Goal: Information Seeking & Learning: Learn about a topic

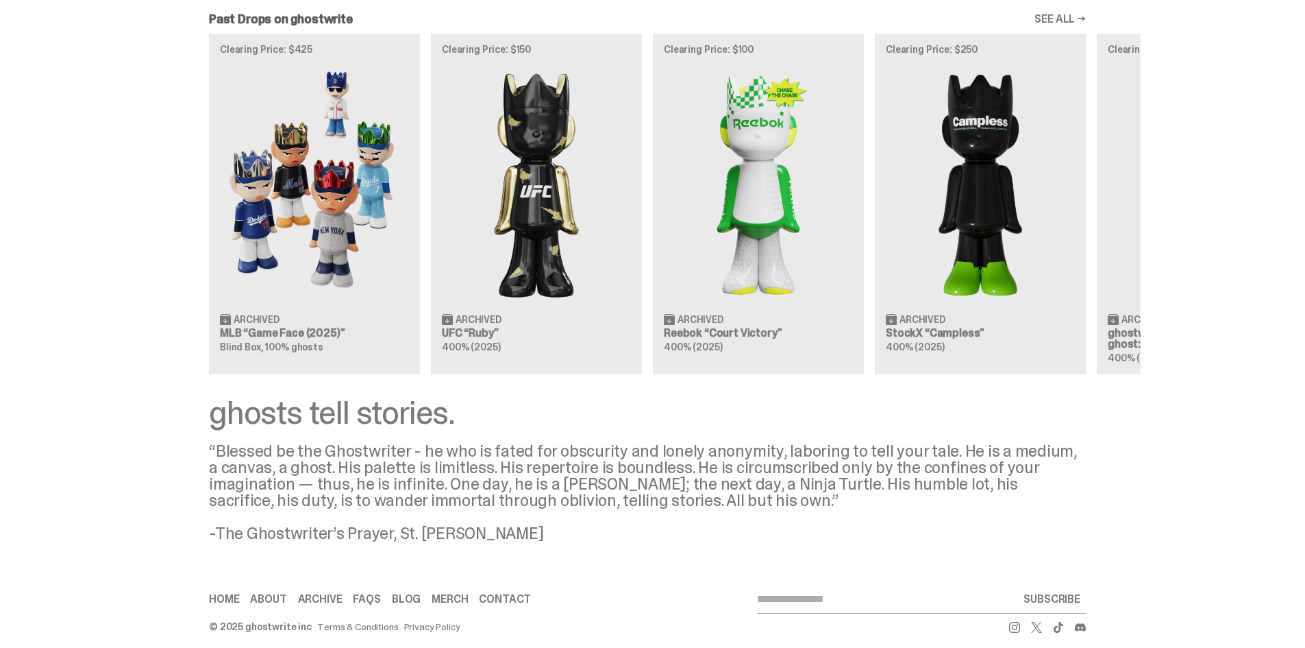
scroll to position [826, 0]
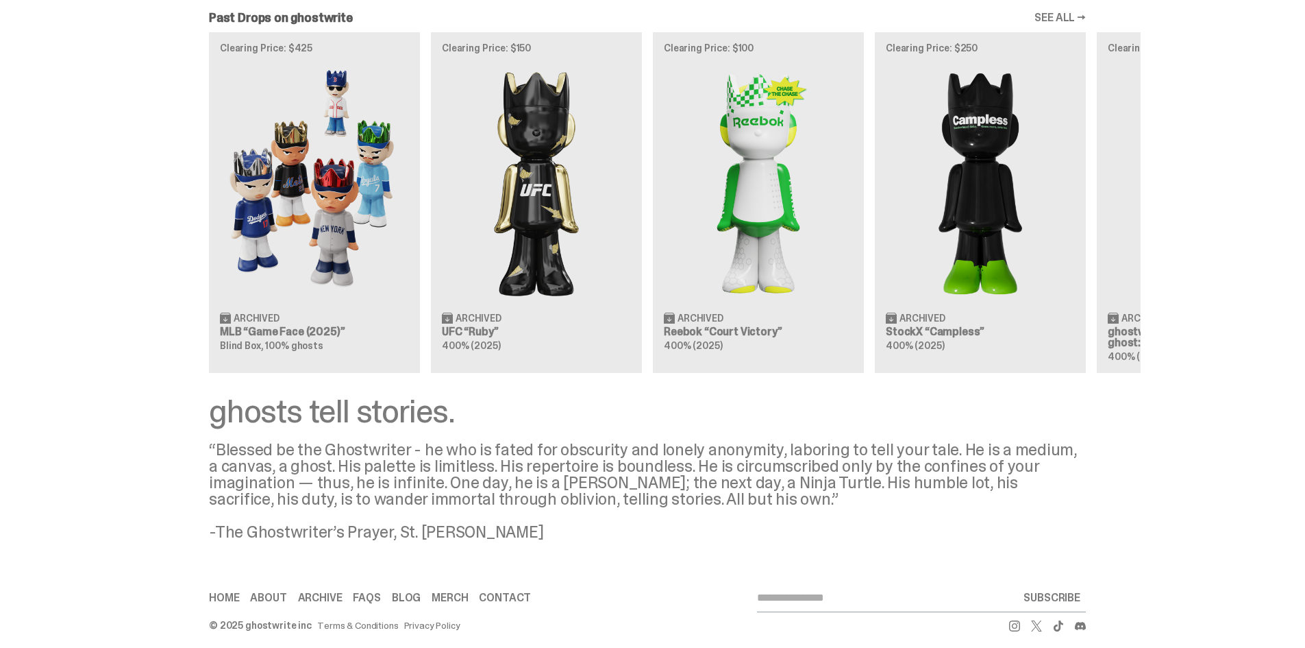
drag, startPoint x: 231, startPoint y: 582, endPoint x: 252, endPoint y: 582, distance: 21.2
click at [252, 437] on div "Home About Archive FAQs Blog [GEOGRAPHIC_DATA] Contact SUBSCRIBE" at bounding box center [647, 598] width 877 height 28
click at [266, 437] on link "About" at bounding box center [268, 597] width 36 height 11
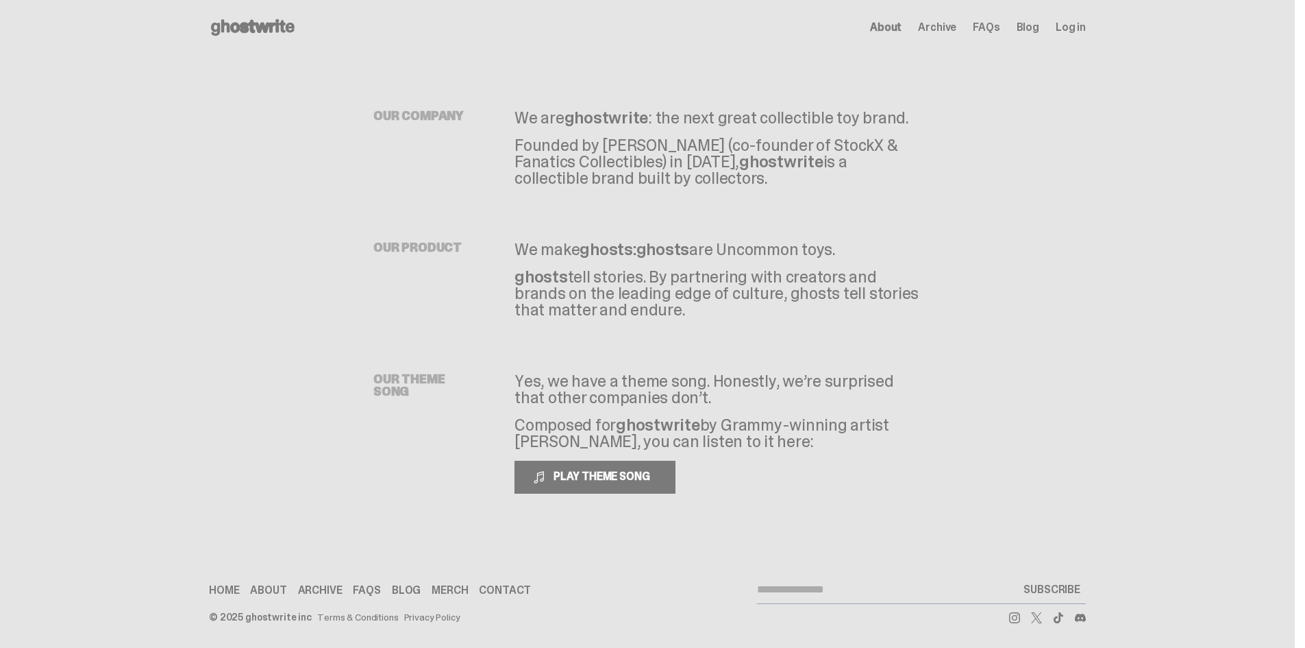
click at [278, 437] on div "Home About Archive FAQs Blog [GEOGRAPHIC_DATA] Contact SUBSCRIBE" at bounding box center [647, 590] width 877 height 28
drag, startPoint x: 620, startPoint y: 144, endPoint x: 831, endPoint y: 148, distance: 211.1
click at [831, 148] on p "Founded by [PERSON_NAME] (co-founder of StockX & Fanatics Collectibles) in [DAT…" at bounding box center [718, 161] width 407 height 49
click at [628, 164] on p "Founded by [PERSON_NAME] (co-founder of StockX & Fanatics Collectibles) in [DAT…" at bounding box center [718, 161] width 407 height 49
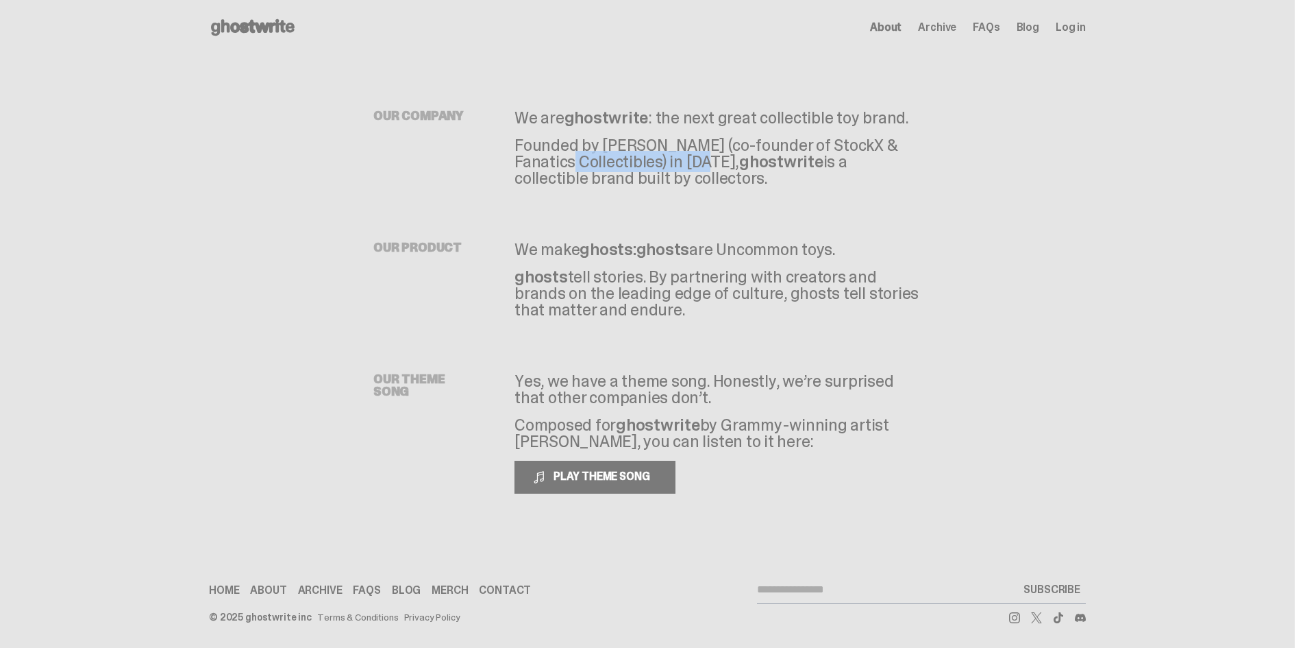
drag, startPoint x: 857, startPoint y: 143, endPoint x: 603, endPoint y: 162, distance: 254.3
click at [603, 162] on p "Founded by [PERSON_NAME] (co-founder of StockX & Fanatics Collectibles) in [DAT…" at bounding box center [718, 161] width 407 height 49
click at [739, 166] on span "ghostwrite" at bounding box center [781, 161] width 84 height 21
click at [802, 162] on p "Founded by [PERSON_NAME] (co-founder of StockX & Fanatics Collectibles) in [DAT…" at bounding box center [718, 161] width 407 height 49
click at [621, 169] on p "Founded by [PERSON_NAME] (co-founder of StockX & Fanatics Collectibles) in [DAT…" at bounding box center [718, 161] width 407 height 49
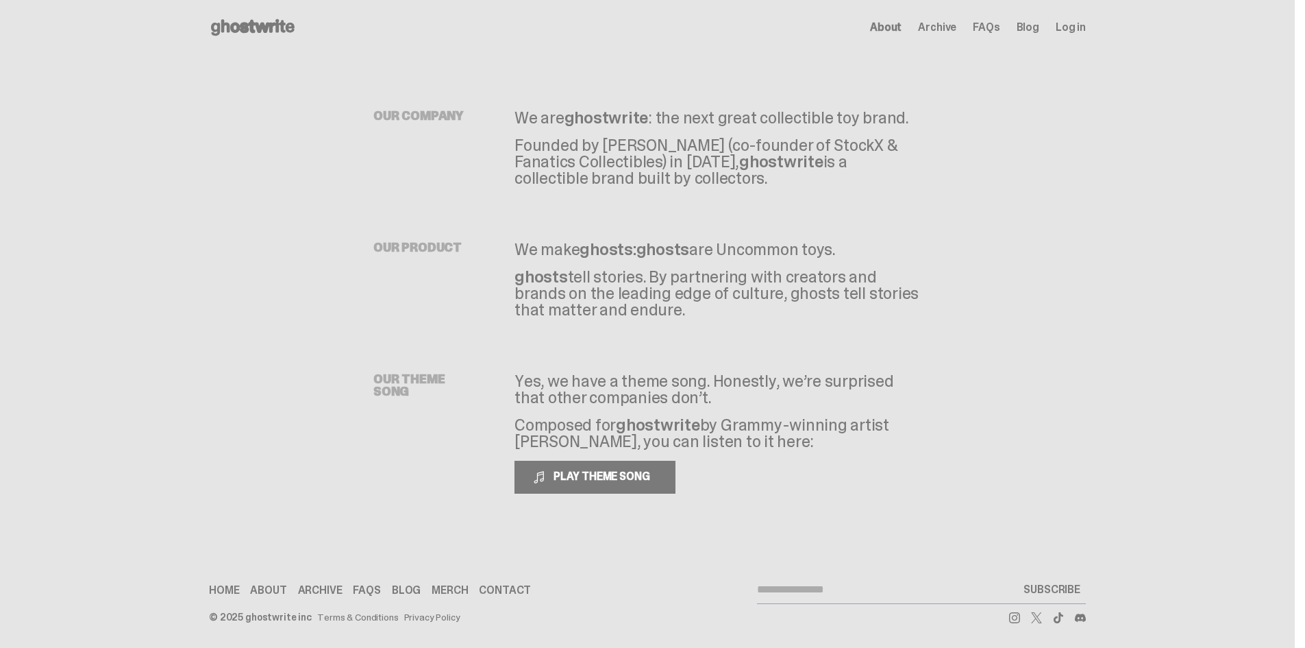
click at [741, 163] on span "ghostwrite" at bounding box center [781, 161] width 84 height 21
drag, startPoint x: 759, startPoint y: 163, endPoint x: 792, endPoint y: 163, distance: 32.9
click at [761, 163] on p "Founded by [PERSON_NAME] (co-founder of StockX & Fanatics Collectibles) in [DAT…" at bounding box center [718, 161] width 407 height 49
click at [820, 163] on p "Founded by [PERSON_NAME] (co-founder of StockX & Fanatics Collectibles) in [DAT…" at bounding box center [718, 161] width 407 height 49
click at [828, 160] on p "Founded by [PERSON_NAME] (co-founder of StockX & Fanatics Collectibles) in [DAT…" at bounding box center [718, 161] width 407 height 49
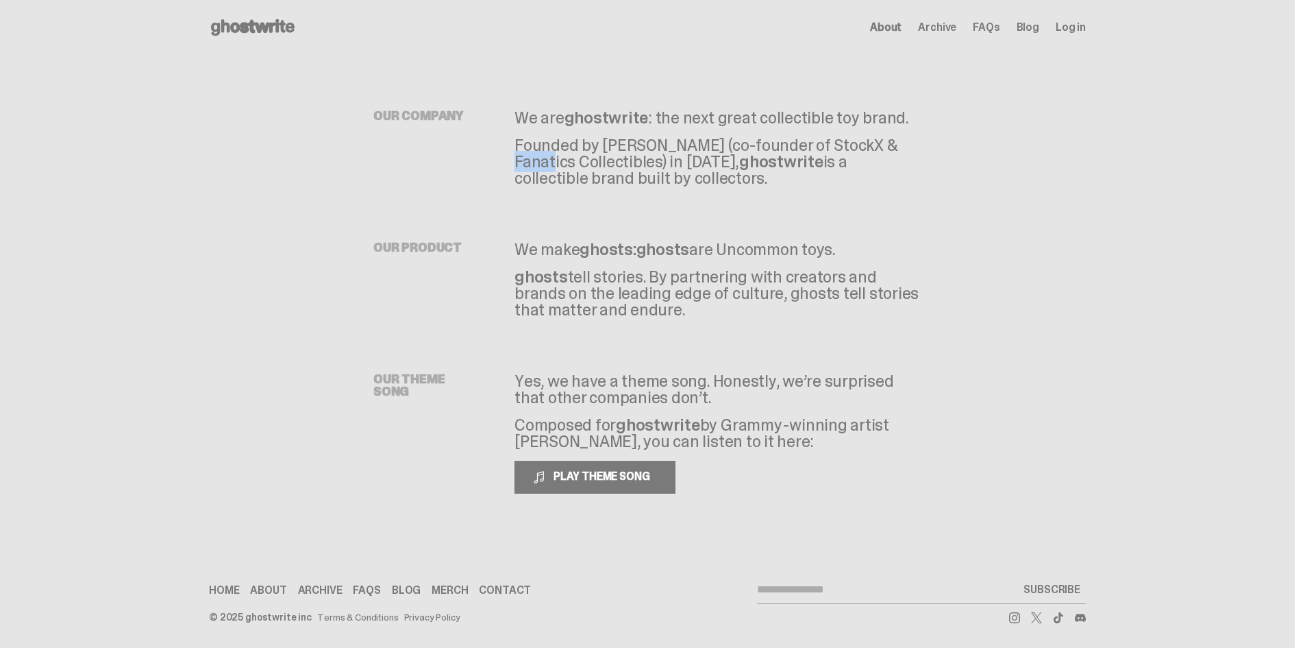
drag, startPoint x: 787, startPoint y: 142, endPoint x: 835, endPoint y: 147, distance: 48.2
click at [835, 147] on p "Founded by [PERSON_NAME] (co-founder of StockX & Fanatics Collectibles) in [DAT…" at bounding box center [718, 161] width 407 height 49
click at [746, 153] on span "ghostwrite" at bounding box center [781, 161] width 84 height 21
click at [739, 164] on span "ghostwrite" at bounding box center [781, 161] width 84 height 21
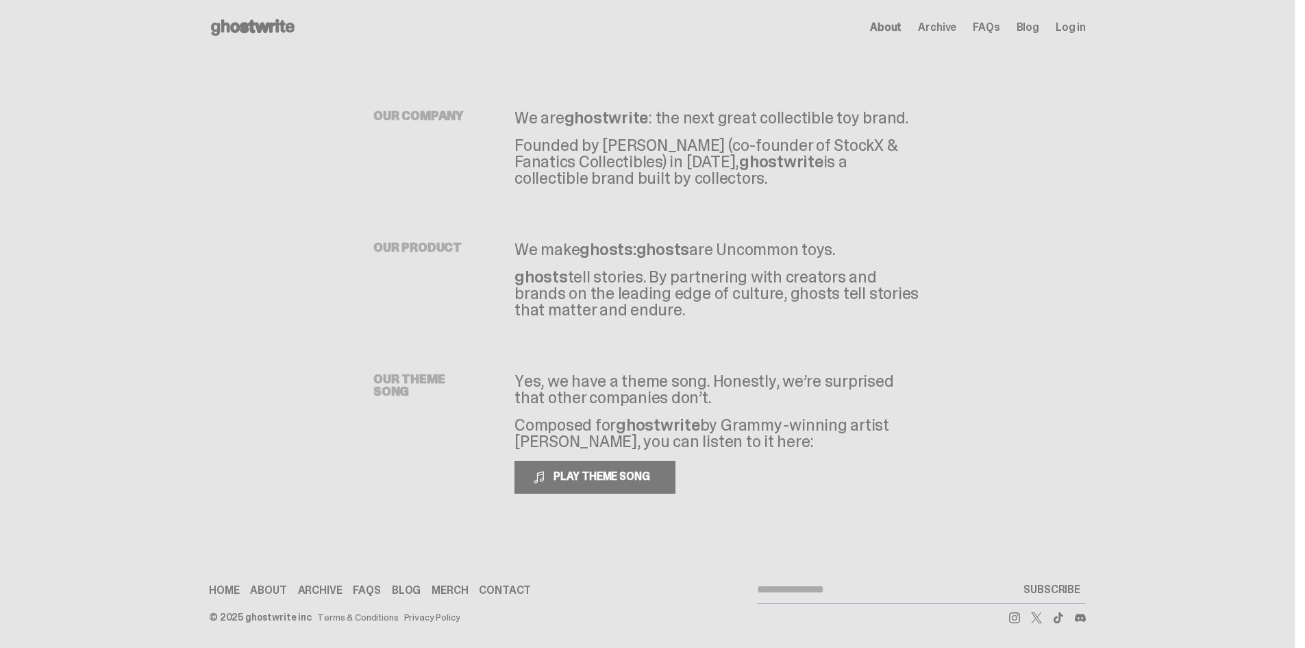
click at [739, 163] on span "ghostwrite" at bounding box center [781, 161] width 84 height 21
click at [583, 249] on p "We make ghosts: ghosts are Uncommon toys." at bounding box center [718, 249] width 407 height 16
